Goal: Check status: Check status

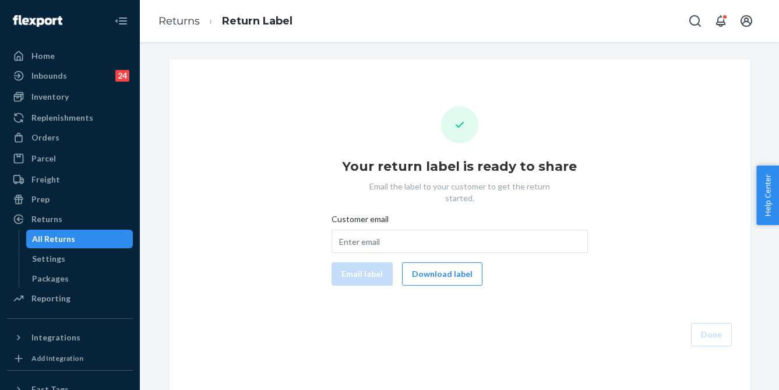
click at [432, 117] on div "Your return label is ready to share Email the label to your customer to get the…" at bounding box center [459, 226] width 563 height 240
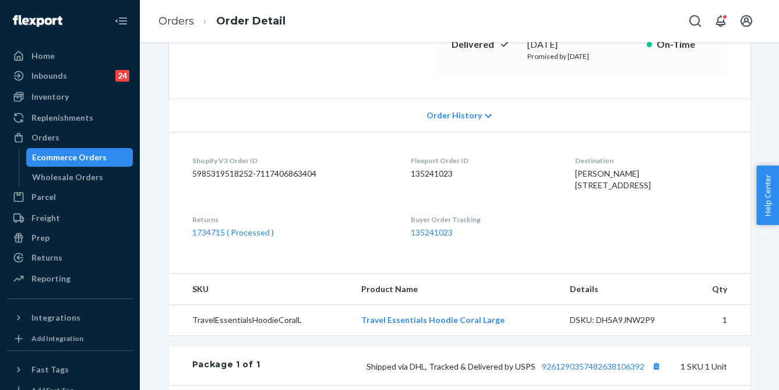
scroll to position [196, 0]
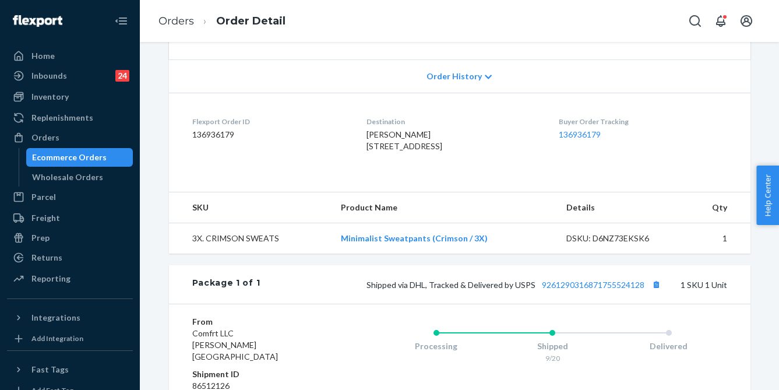
scroll to position [242, 0]
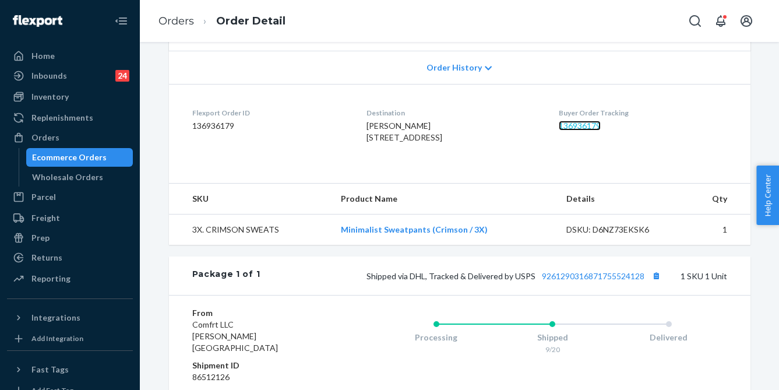
click at [585, 122] on link "136936179" at bounding box center [580, 126] width 42 height 10
click at [181, 24] on link "Orders" at bounding box center [176, 21] width 36 height 13
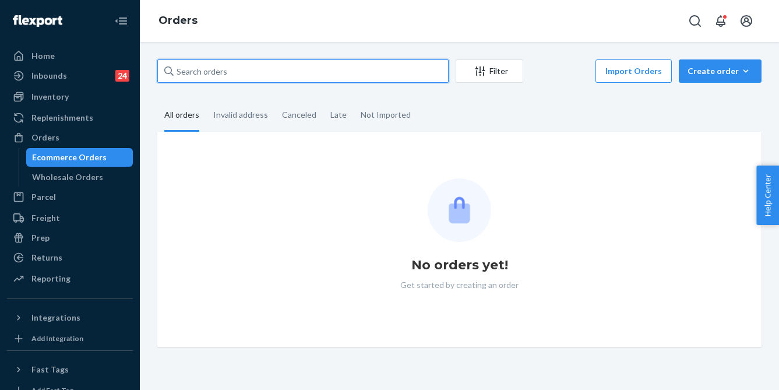
click at [266, 69] on input "text" at bounding box center [302, 70] width 291 height 23
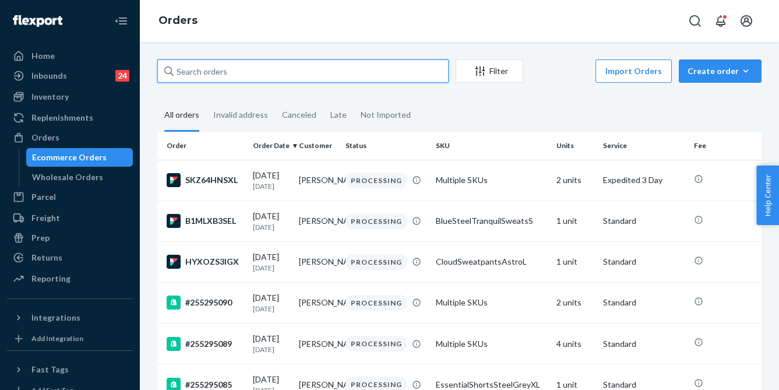
paste input "255159599"
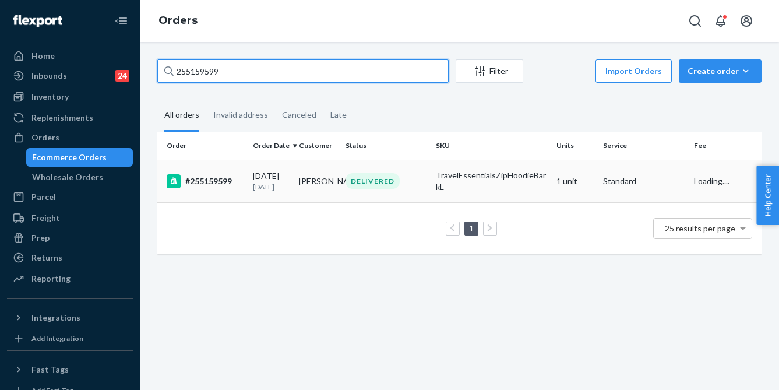
type input "255159599"
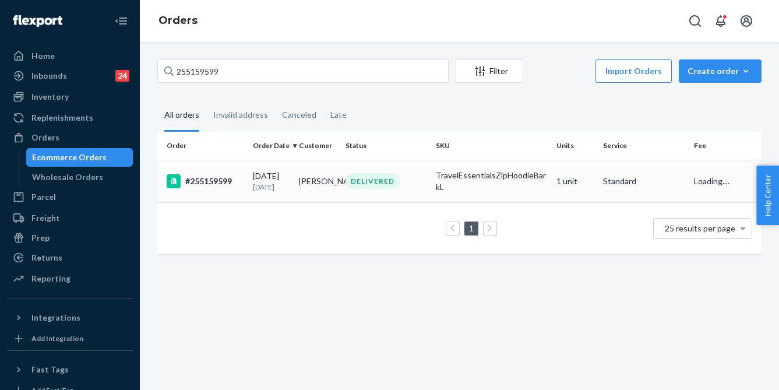
click at [238, 172] on td "#255159599" at bounding box center [202, 181] width 91 height 43
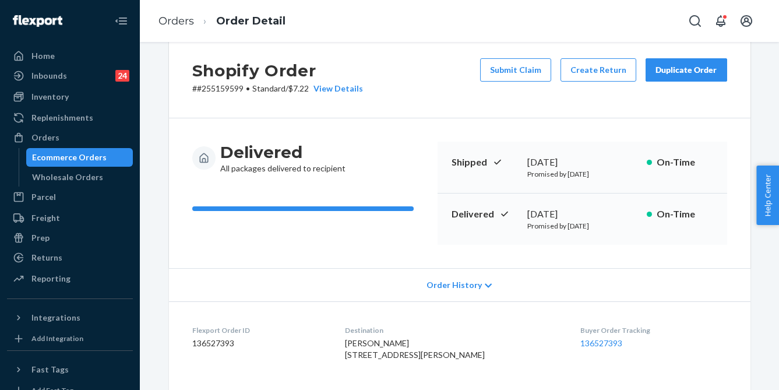
scroll to position [25, 0]
click at [598, 344] on link "136527393" at bounding box center [601, 342] width 42 height 10
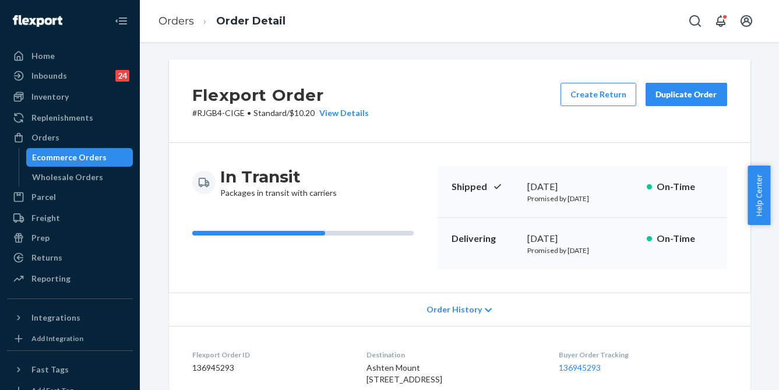
scroll to position [58, 0]
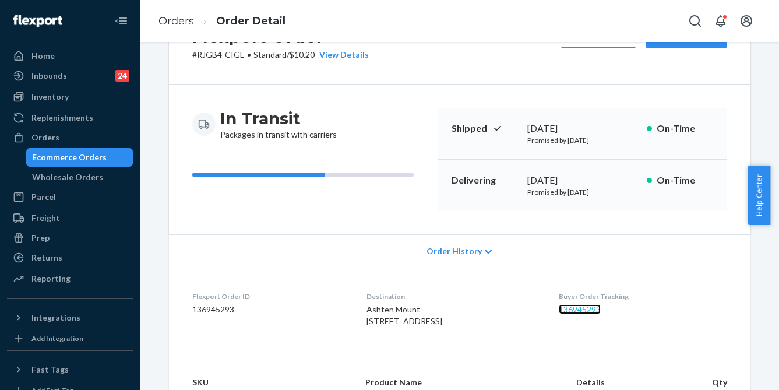
click at [589, 307] on link "136945293" at bounding box center [580, 309] width 42 height 10
